Goal: Information Seeking & Learning: Check status

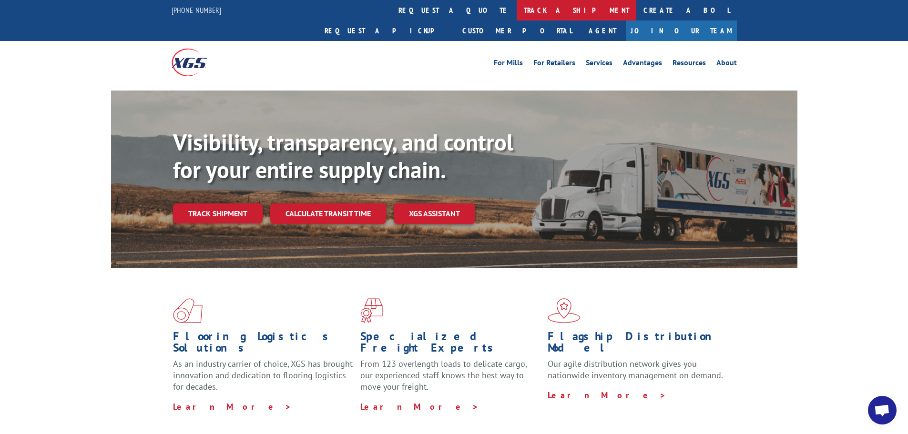
click at [516, 10] on link "track a shipment" at bounding box center [576, 10] width 120 height 20
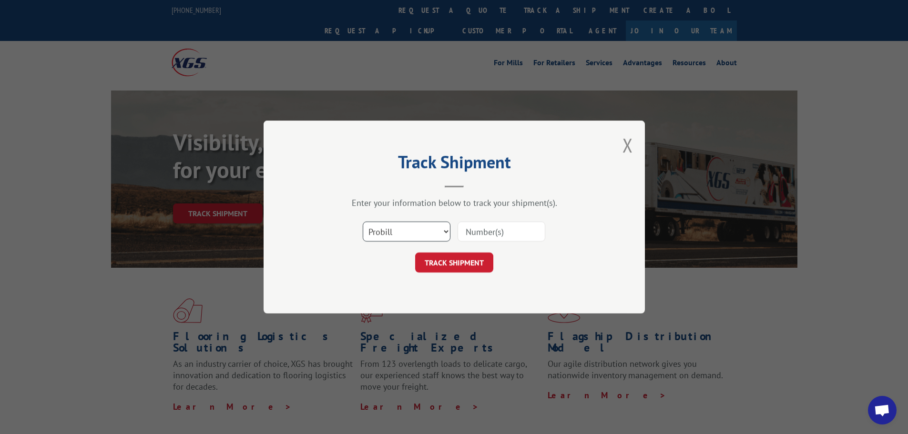
click at [420, 231] on select "Select category... Probill BOL PO" at bounding box center [407, 232] width 88 height 20
select select "bol"
click at [363, 222] on select "Select category... Probill BOL PO" at bounding box center [407, 232] width 88 height 20
click at [511, 231] on input at bounding box center [501, 232] width 88 height 20
paste input "5195261"
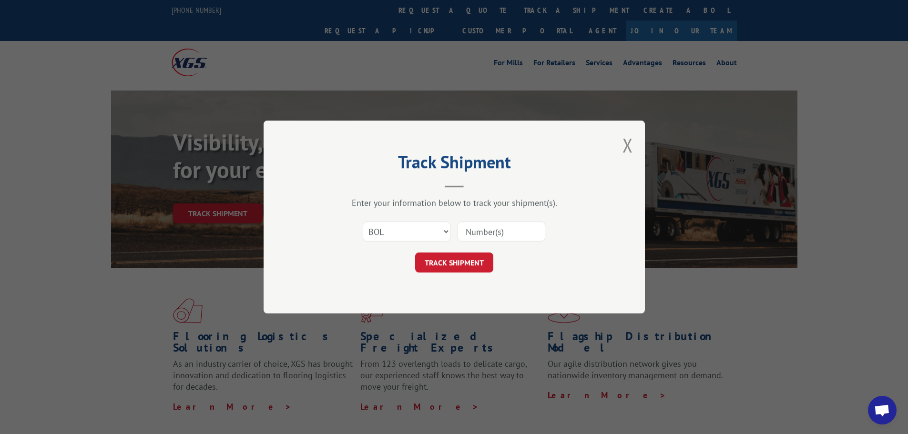
type input "5195261"
click button "TRACK SHIPMENT" at bounding box center [454, 263] width 78 height 20
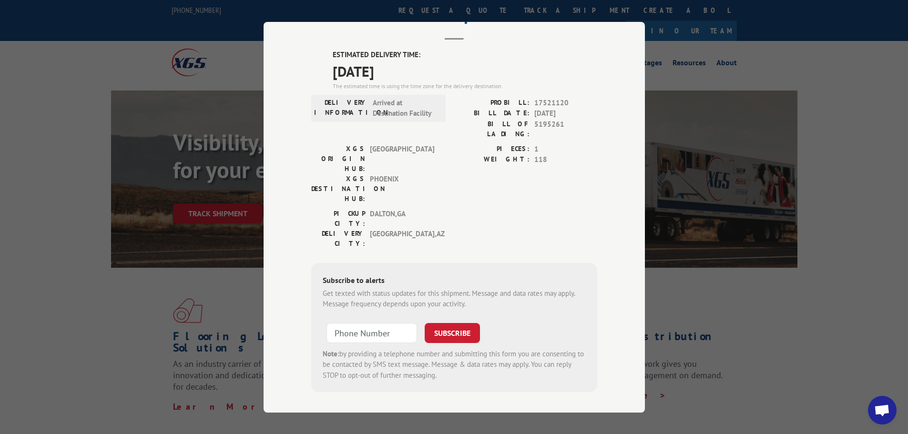
scroll to position [1, 0]
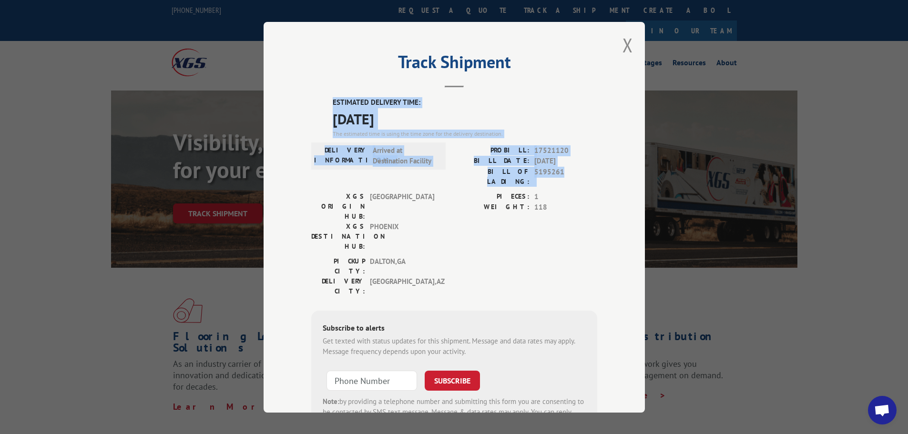
drag, startPoint x: 579, startPoint y: 175, endPoint x: 319, endPoint y: 104, distance: 269.2
click at [319, 104] on div "ESTIMATED DELIVERY TIME: [DATE] The estimated time is using the time zone for t…" at bounding box center [454, 268] width 286 height 343
click at [435, 121] on span "[DATE]" at bounding box center [465, 118] width 264 height 21
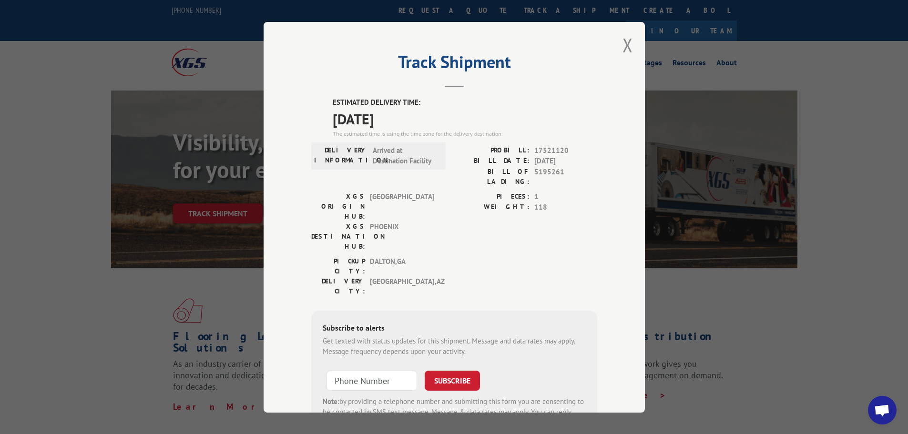
click at [349, 60] on h2 "Track Shipment" at bounding box center [454, 64] width 286 height 18
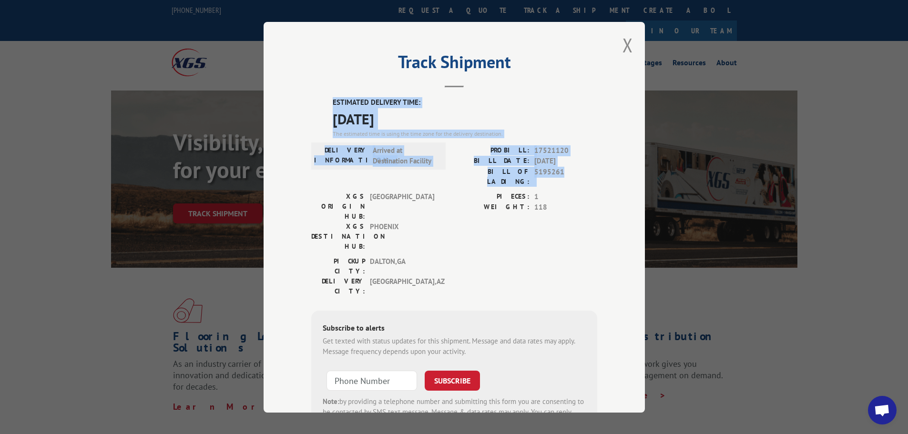
drag, startPoint x: 568, startPoint y: 173, endPoint x: 326, endPoint y: 105, distance: 251.4
click at [326, 105] on div "ESTIMATED DELIVERY TIME: [DATE] The estimated time is using the time zone for t…" at bounding box center [454, 268] width 286 height 343
copy div "ESTIMATED DELIVERY TIME: [DATE] The estimated time is using the time zone for t…"
click at [523, 119] on span "[DATE]" at bounding box center [465, 118] width 264 height 21
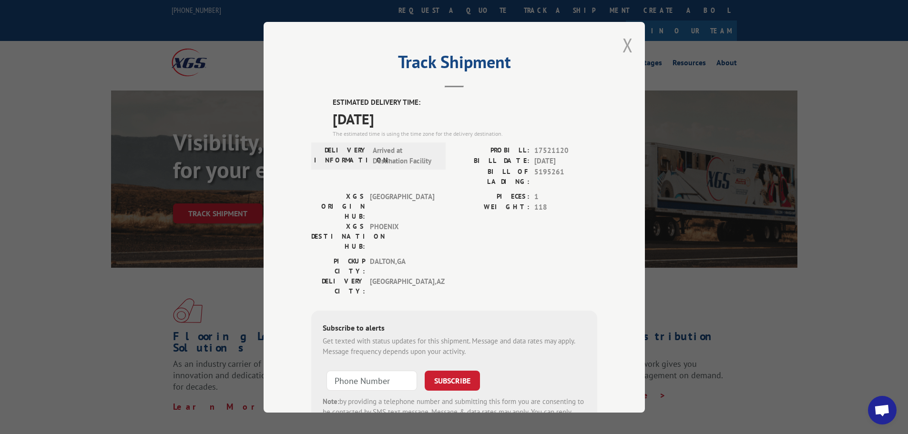
click at [625, 47] on button "Close modal" at bounding box center [627, 44] width 10 height 25
